Goal: Task Accomplishment & Management: Manage account settings

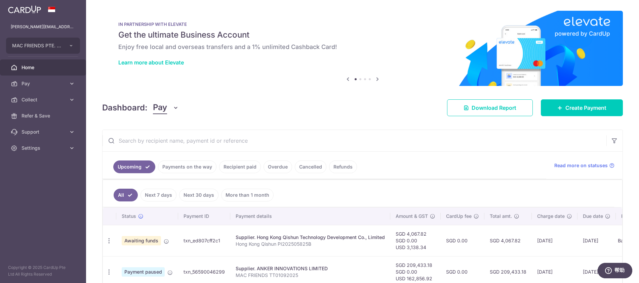
scroll to position [29, 0]
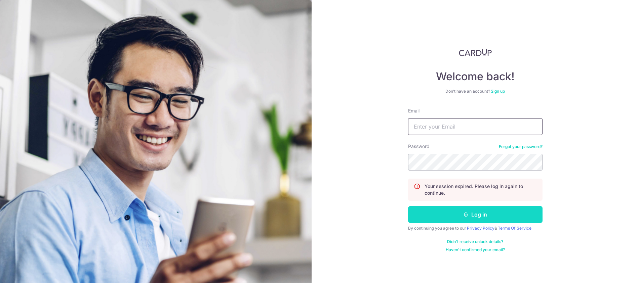
type input "[PERSON_NAME][EMAIL_ADDRESS][DOMAIN_NAME]"
click at [440, 218] on button "Log in" at bounding box center [475, 214] width 134 height 17
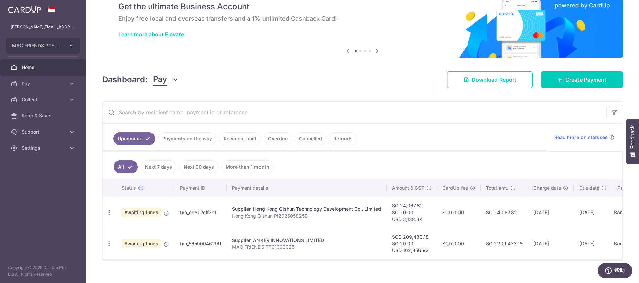
scroll to position [37, 0]
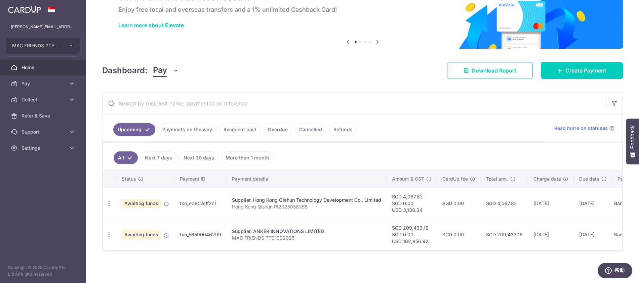
drag, startPoint x: 219, startPoint y: 204, endPoint x: 177, endPoint y: 204, distance: 42.0
click at [178, 204] on td "txn_ed807cff2c1" at bounding box center [200, 203] width 52 height 31
copy td "txn_ed807cff2c1"
